Goal: Information Seeking & Learning: Learn about a topic

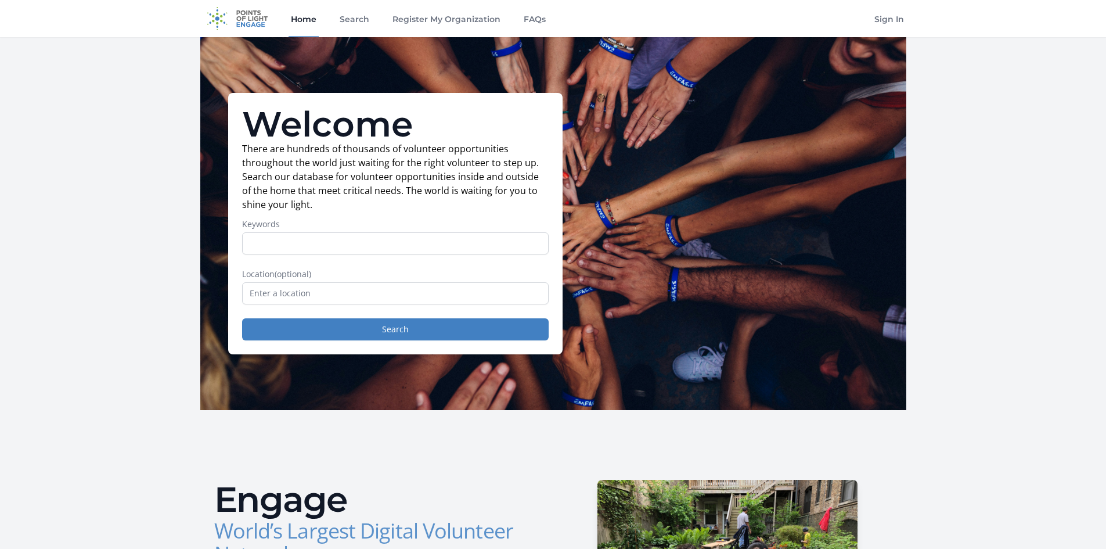
click at [267, 243] on input "Keywords" at bounding box center [395, 243] width 307 height 22
click at [254, 239] on input "Keywords" at bounding box center [395, 243] width 307 height 22
click at [255, 245] on input "Keywords" at bounding box center [395, 243] width 307 height 22
type input "[MEDICAL_DATA]"
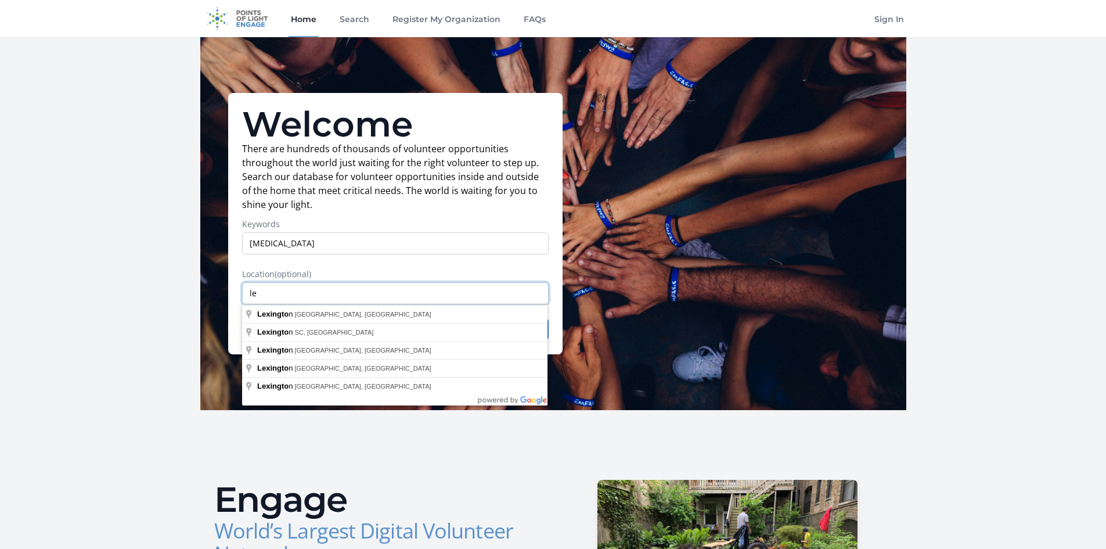
type input "l"
type input "[GEOGRAPHIC_DATA], [GEOGRAPHIC_DATA], [GEOGRAPHIC_DATA]"
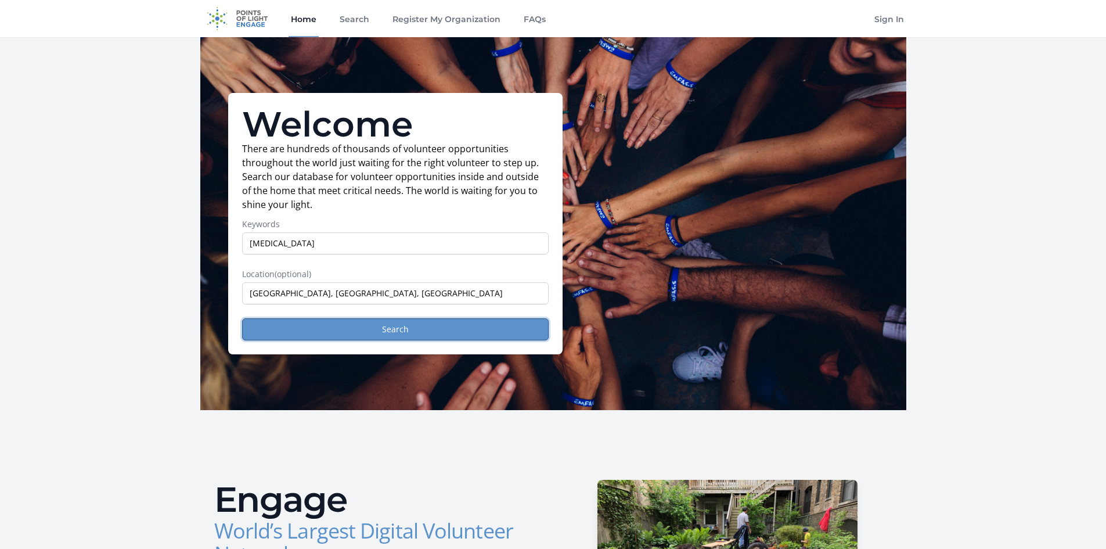
click at [297, 340] on button "Search" at bounding box center [395, 329] width 307 height 22
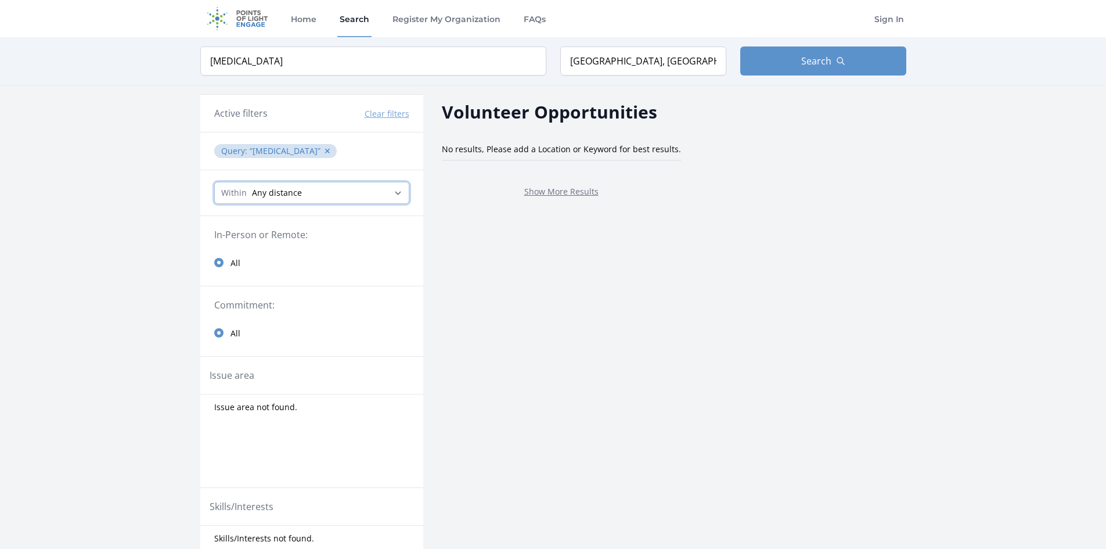
click at [398, 191] on select "Any distance , 5 Miles , 20 Miles , 50 Miles , 100 Miles" at bounding box center [311, 193] width 195 height 22
select select "32186"
click at [214, 182] on select "Any distance , 5 Miles , 20 Miles , 50 Miles , 100 Miles" at bounding box center [311, 193] width 195 height 22
click at [618, 66] on input "Savannah, TN, USA" at bounding box center [643, 60] width 166 height 29
click at [611, 59] on input "Savannah, TN, USA" at bounding box center [643, 60] width 166 height 29
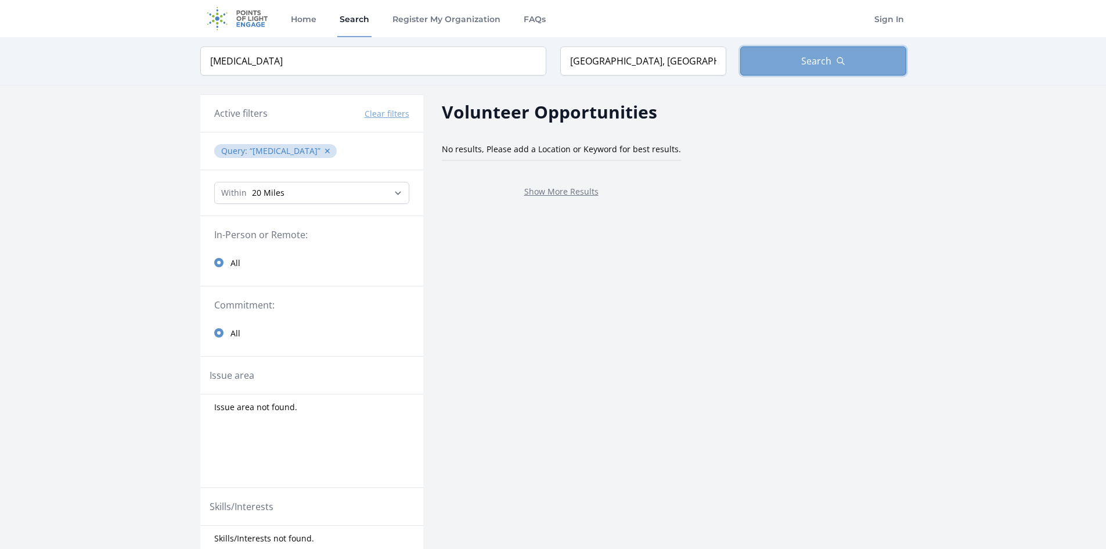
click at [767, 66] on button "Search" at bounding box center [823, 60] width 166 height 29
type input "Savannah, TN, USA"
click at [383, 113] on button "Clear filters" at bounding box center [387, 114] width 45 height 12
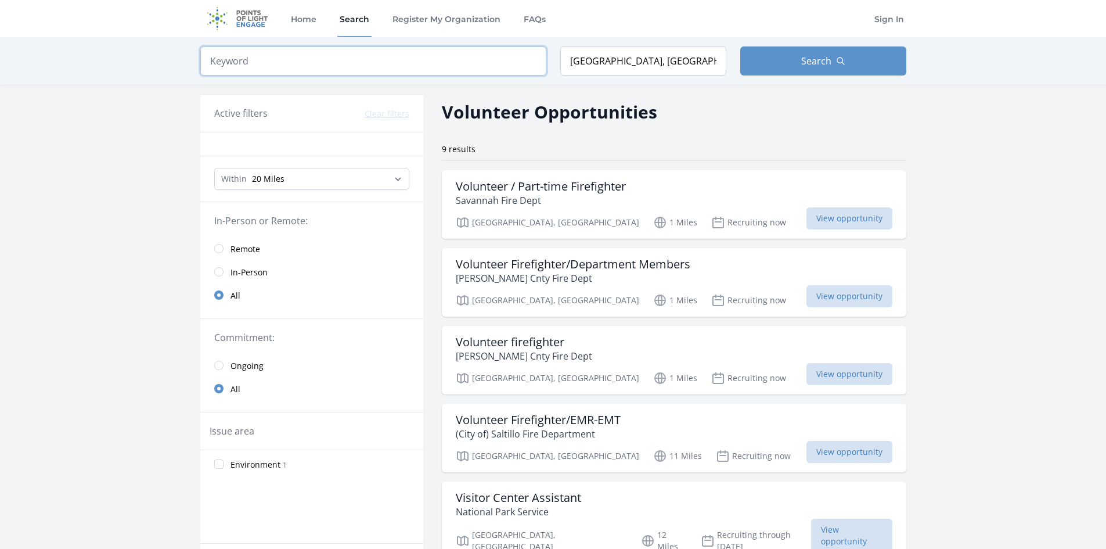
click at [228, 59] on input "search" at bounding box center [373, 60] width 346 height 29
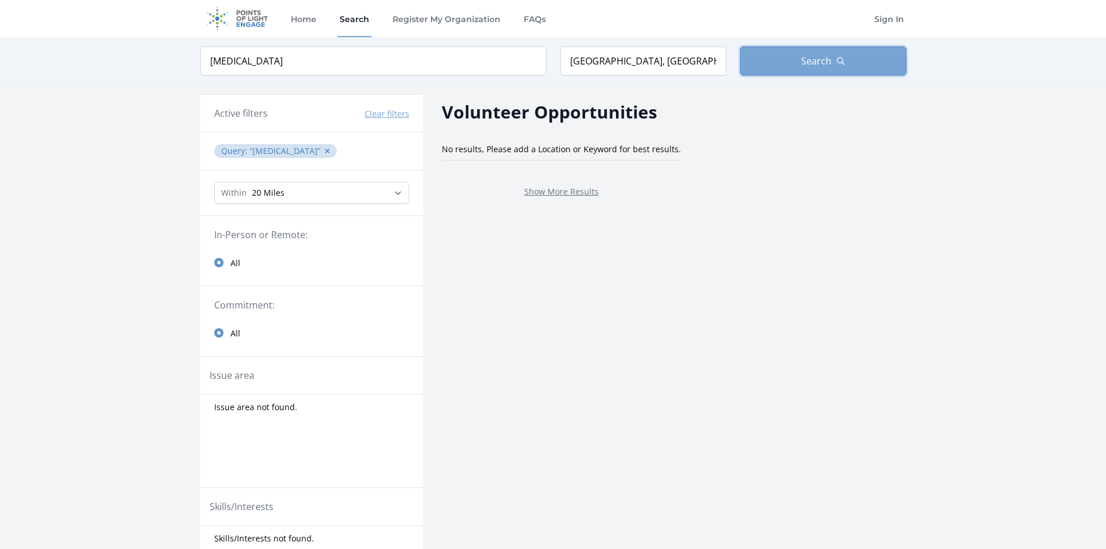
click at [791, 55] on button "Search" at bounding box center [823, 60] width 166 height 29
click at [276, 62] on input "autism" at bounding box center [373, 60] width 346 height 29
type input "a"
type input "class room"
click at [763, 57] on button "Search" at bounding box center [823, 60] width 166 height 29
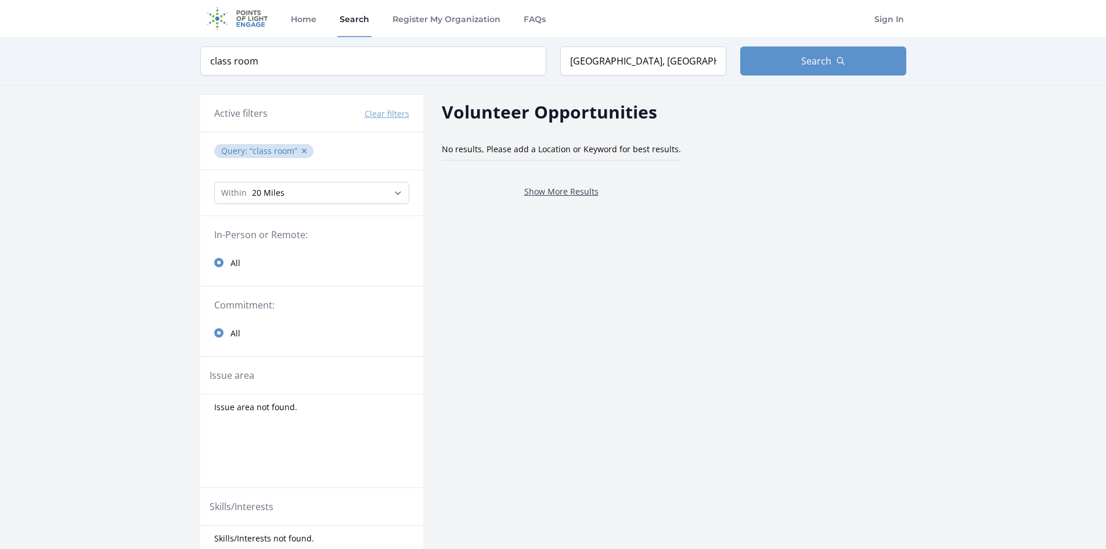
click at [532, 189] on link "Show More Results" at bounding box center [561, 191] width 74 height 11
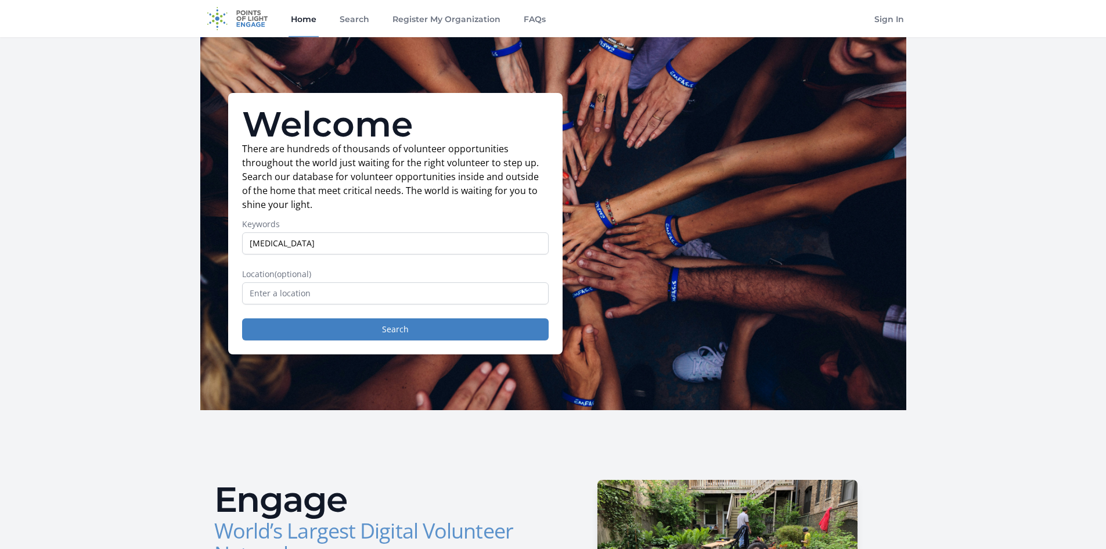
drag, startPoint x: 277, startPoint y: 243, endPoint x: 222, endPoint y: 241, distance: 55.8
click at [222, 241] on div "Welcome There are hundreds of thousands of volunteer opportunities throughout t…" at bounding box center [553, 223] width 706 height 373
type input "head start volunteer"
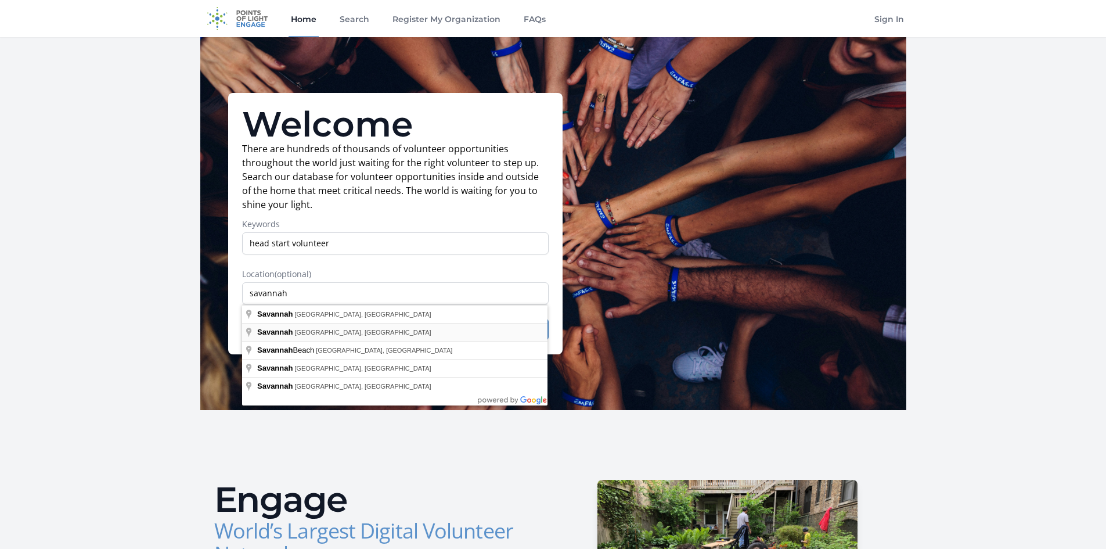
type input "[GEOGRAPHIC_DATA], [GEOGRAPHIC_DATA], [GEOGRAPHIC_DATA]"
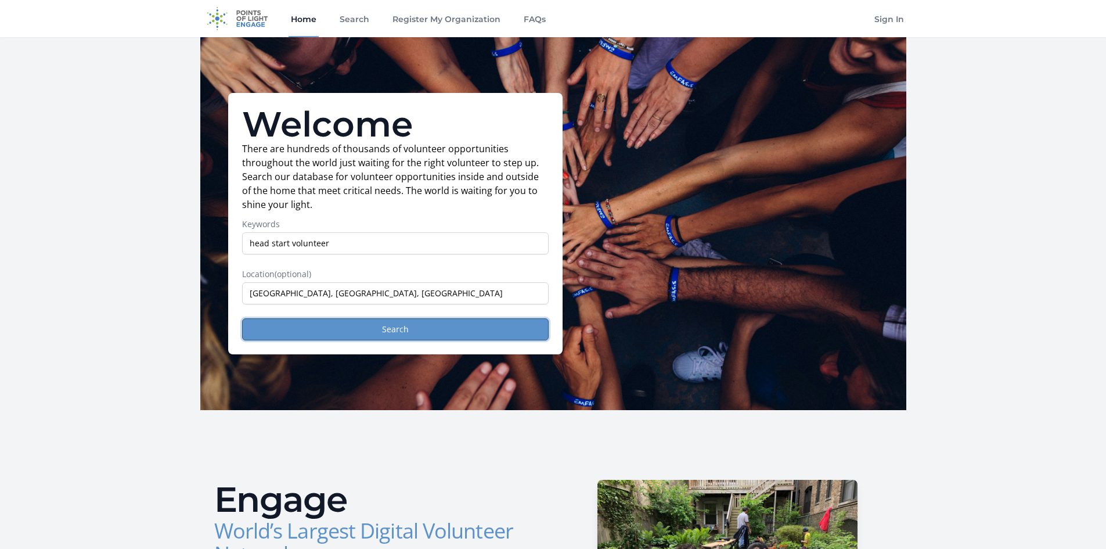
click at [295, 330] on button "Search" at bounding box center [395, 329] width 307 height 22
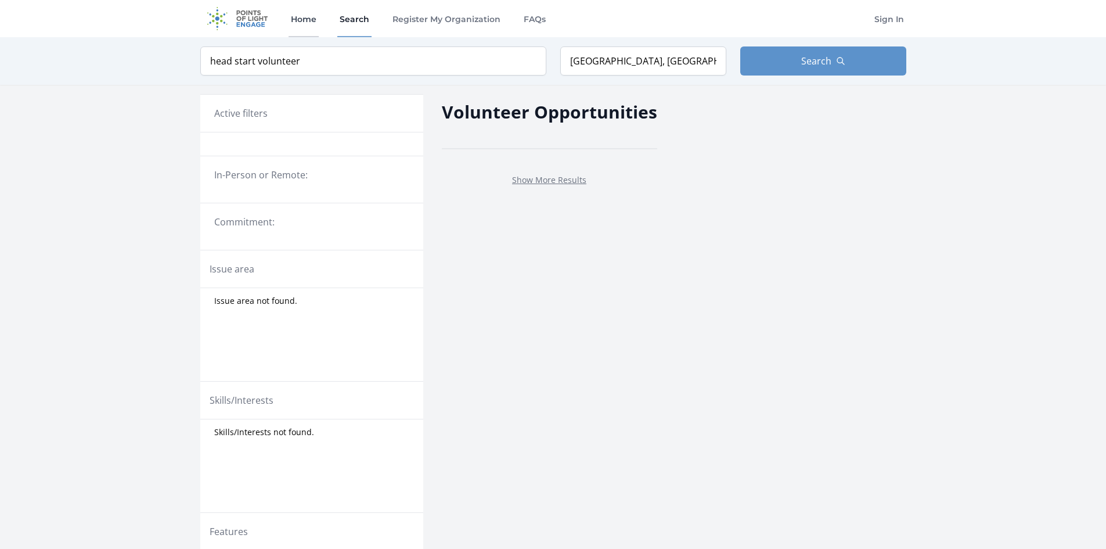
click at [302, 20] on link "Home" at bounding box center [304, 18] width 30 height 37
